Goal: Task Accomplishment & Management: Manage account settings

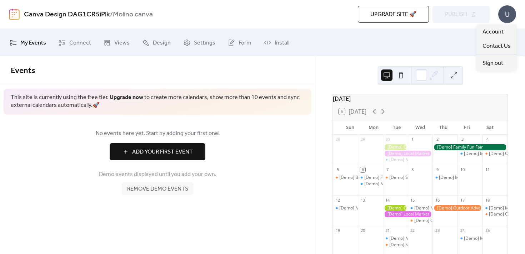
click at [510, 12] on div "U" at bounding box center [507, 14] width 18 height 18
click at [499, 31] on span "Account" at bounding box center [492, 32] width 21 height 9
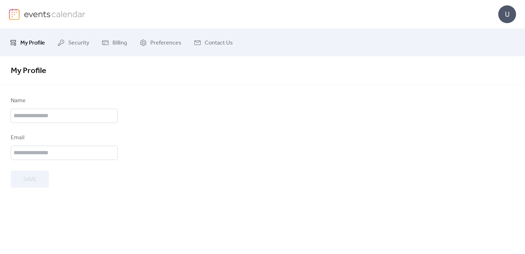
click at [506, 19] on div "U" at bounding box center [507, 14] width 18 height 18
click at [491, 61] on span "Sign out" at bounding box center [492, 63] width 21 height 9
